Goal: Task Accomplishment & Management: Use online tool/utility

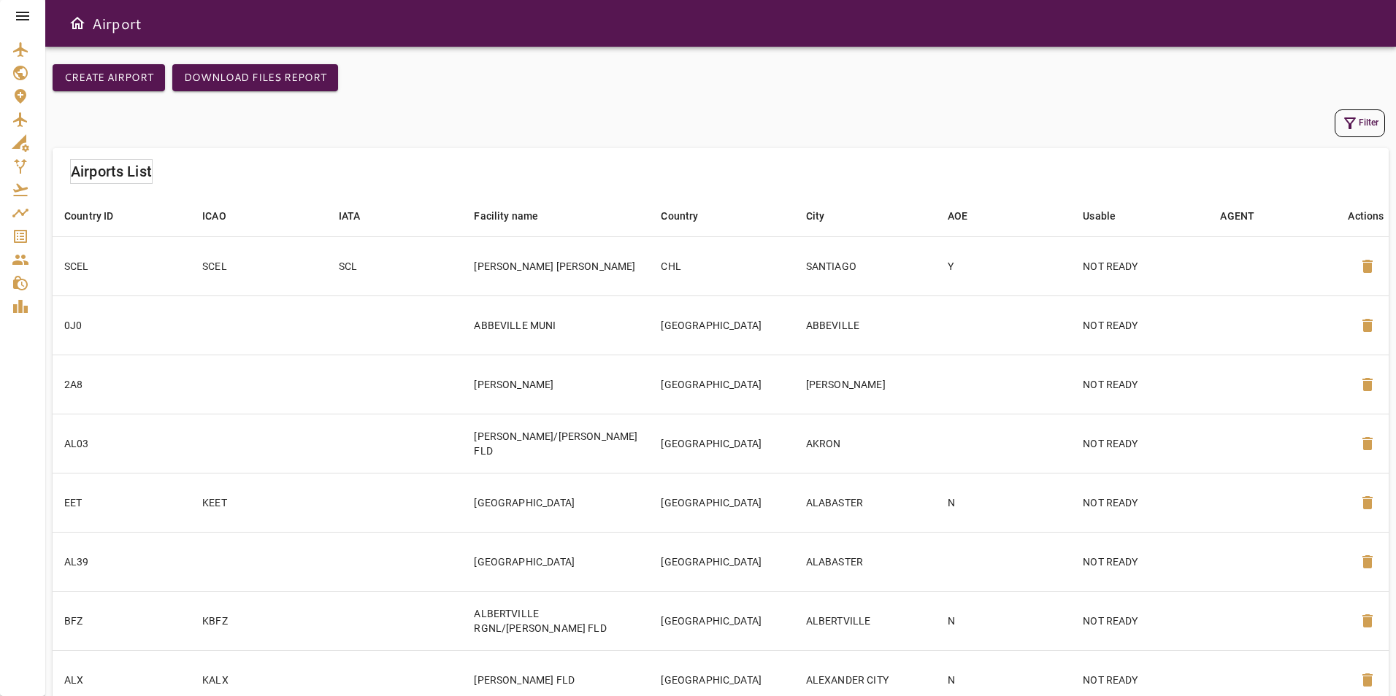
click at [17, 17] on icon at bounding box center [23, 16] width 18 height 18
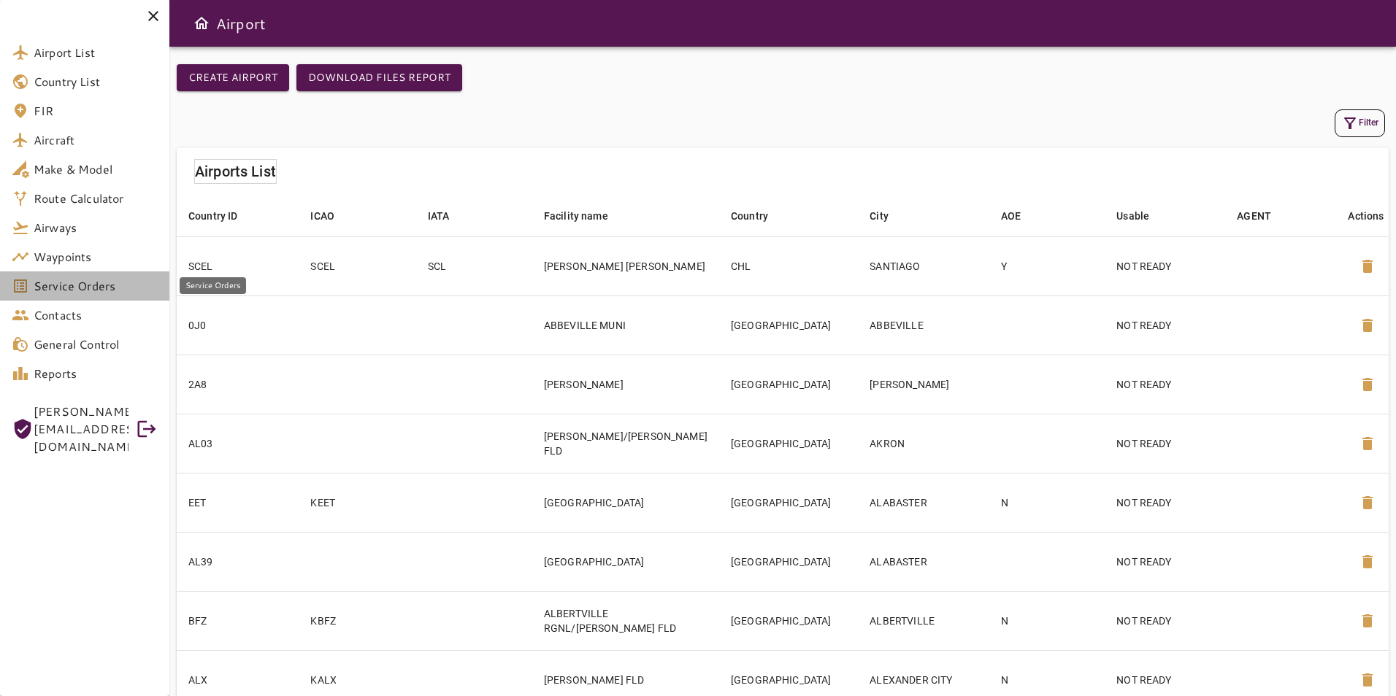
click at [98, 292] on span "Service Orders" at bounding box center [96, 286] width 124 height 18
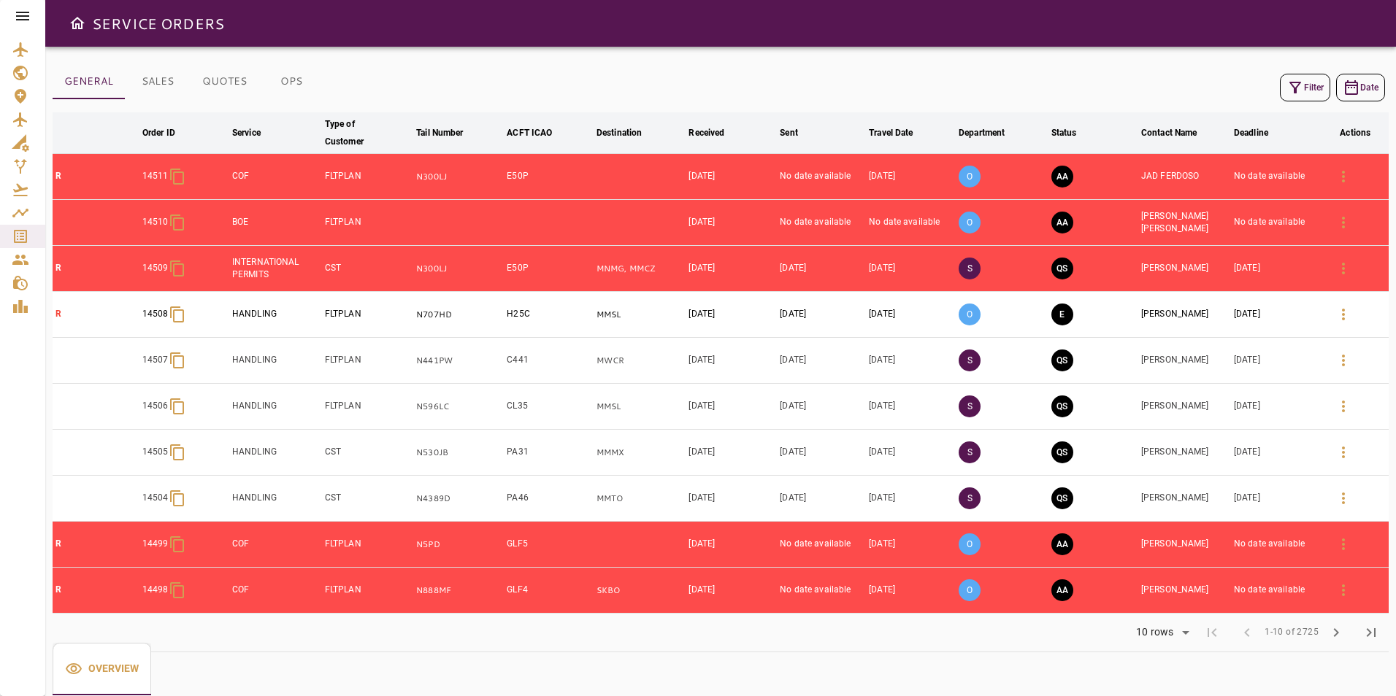
click at [290, 82] on button "OPS" at bounding box center [291, 81] width 66 height 35
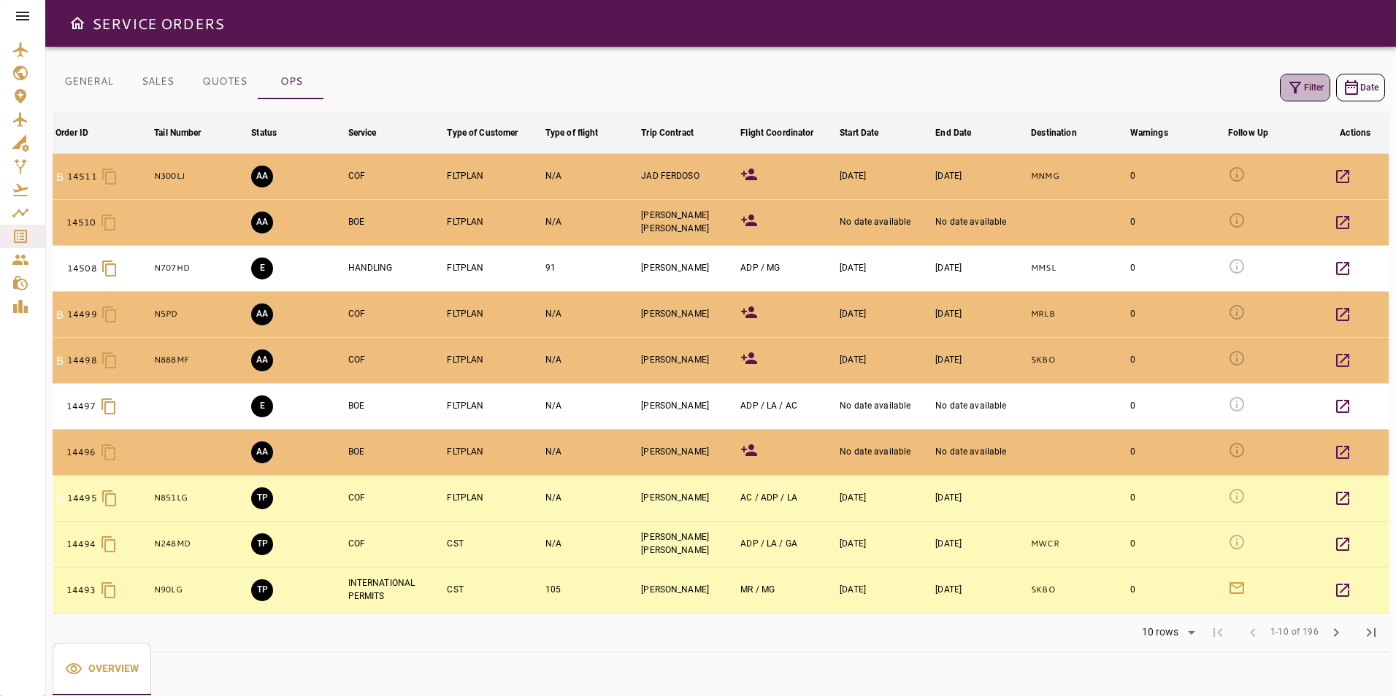
click at [1304, 87] on button "Filter" at bounding box center [1305, 88] width 50 height 28
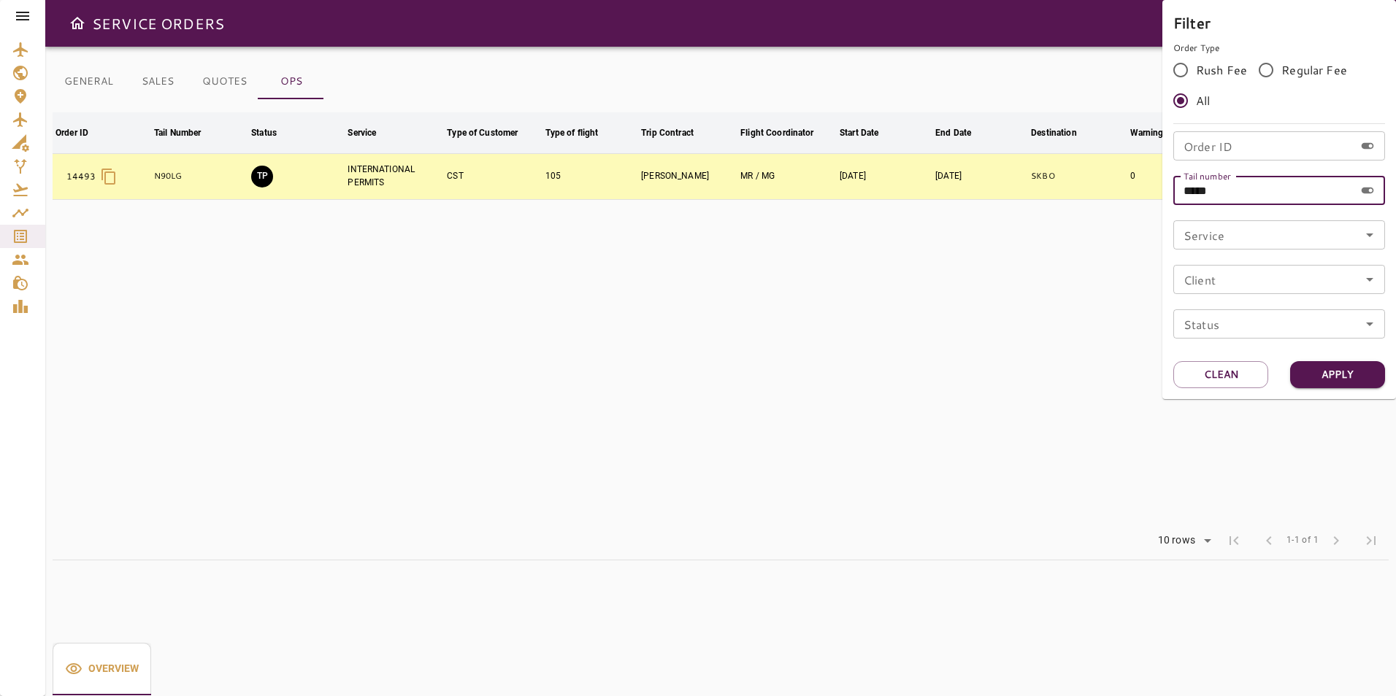
drag, startPoint x: 1223, startPoint y: 187, endPoint x: 1154, endPoint y: 187, distance: 68.6
click at [1154, 187] on div "Filter Order Type Rush Fee Regular Fee All Order ID Order ID Tail number ***** …" at bounding box center [698, 348] width 1396 height 696
click at [1231, 151] on input "Order ID" at bounding box center [1263, 145] width 181 height 29
type input "*****"
click at [1343, 383] on button "Apply" at bounding box center [1337, 374] width 95 height 27
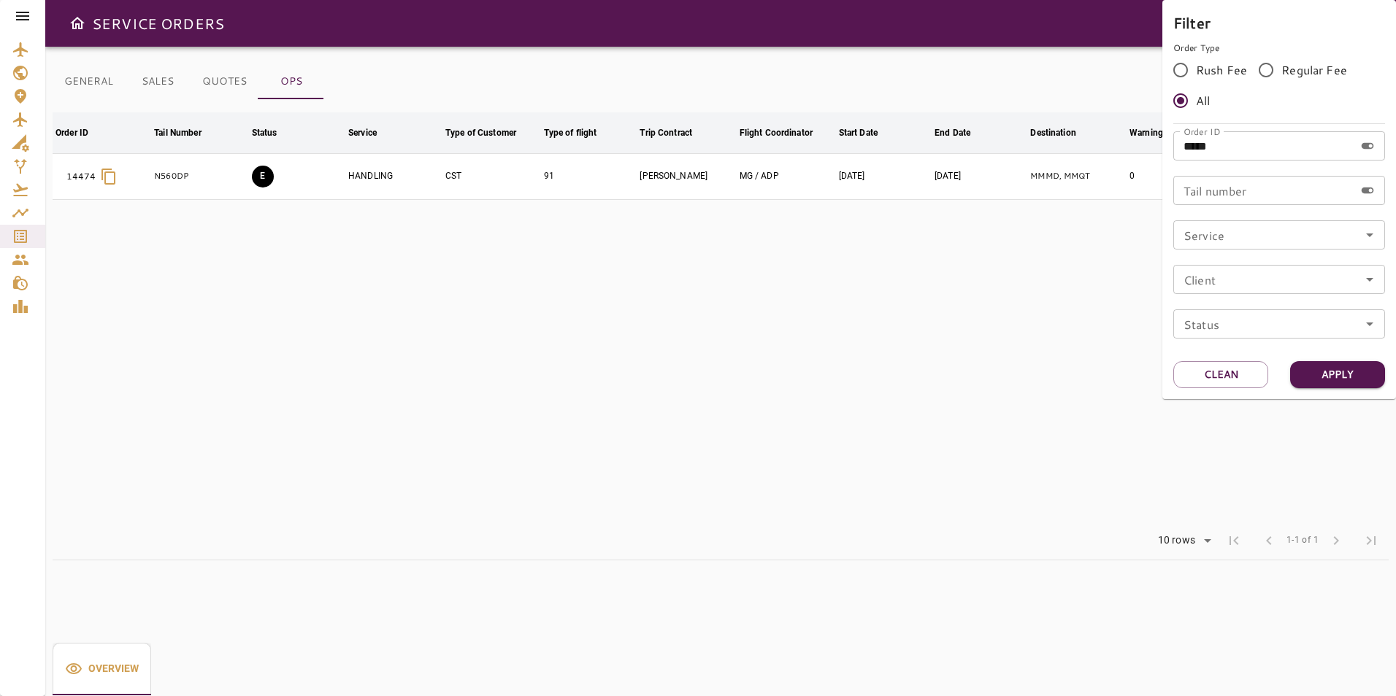
click at [939, 357] on div at bounding box center [698, 348] width 1396 height 696
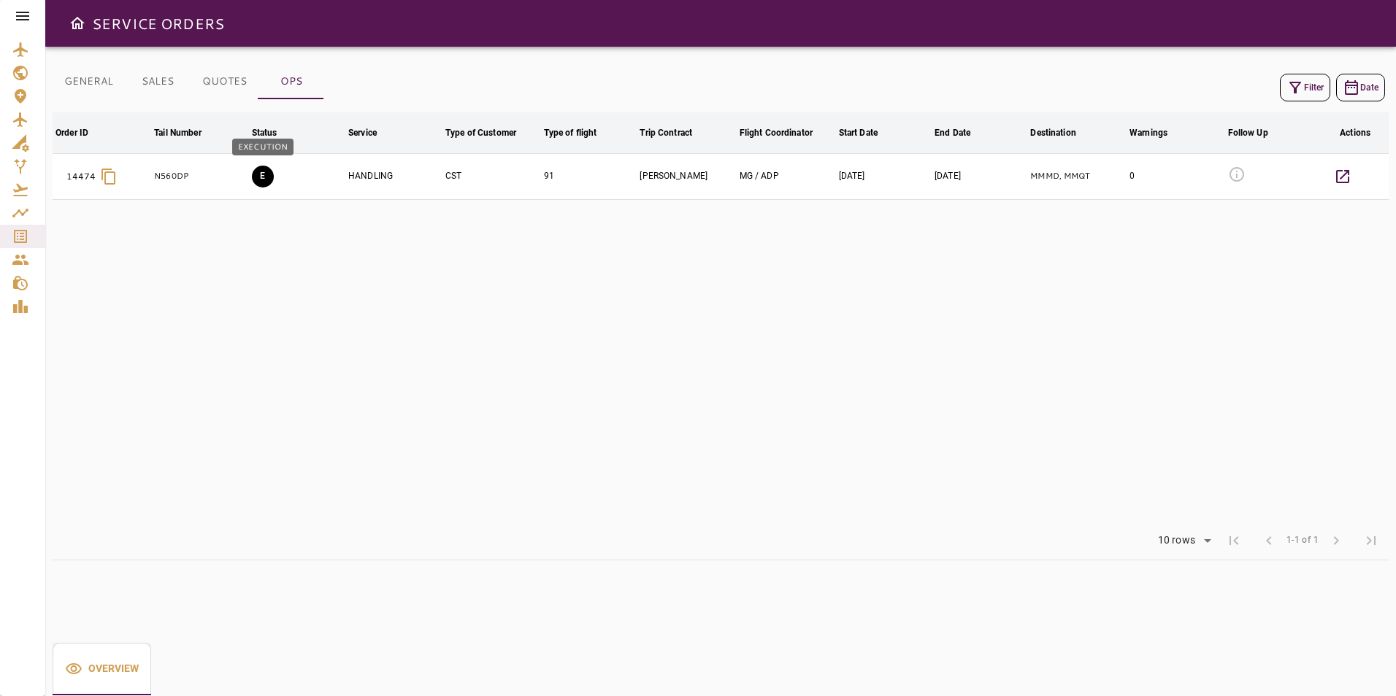
click at [257, 172] on button "E" at bounding box center [263, 177] width 22 height 22
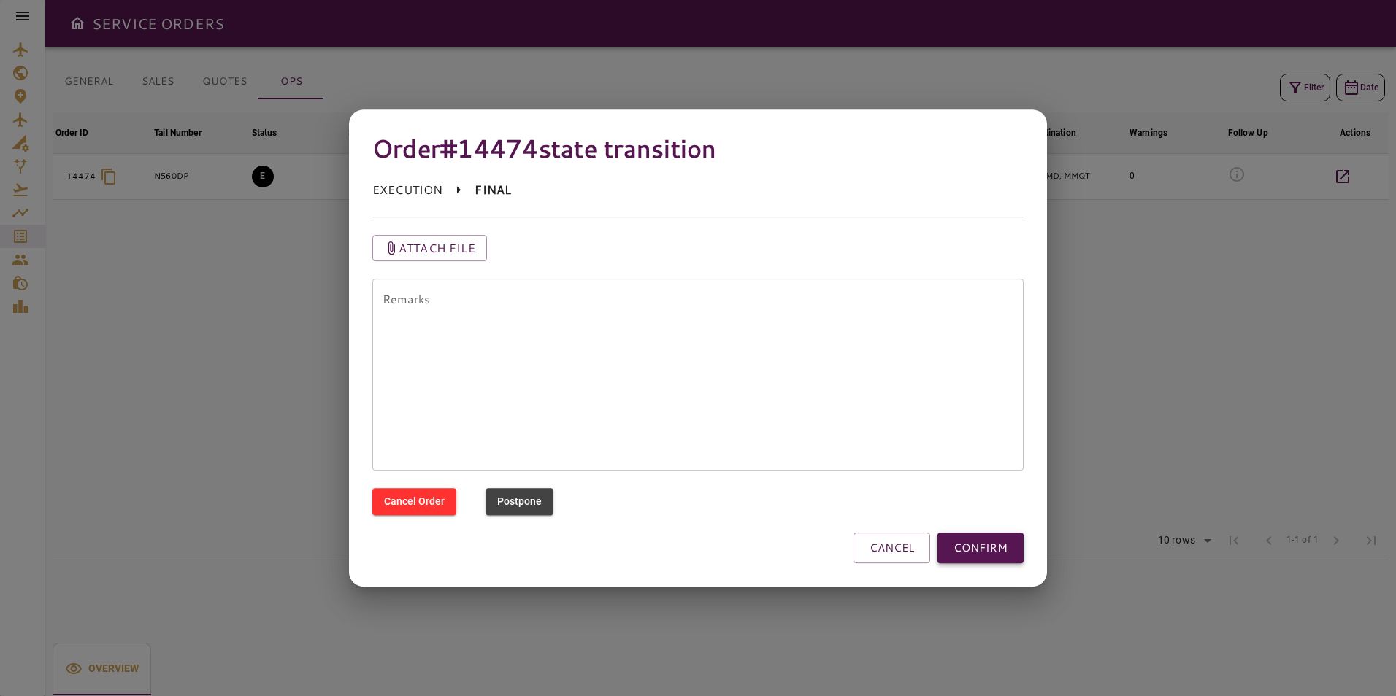
click at [969, 553] on button "CONFIRM" at bounding box center [980, 548] width 86 height 31
